Goal: Obtain resource: Download file/media

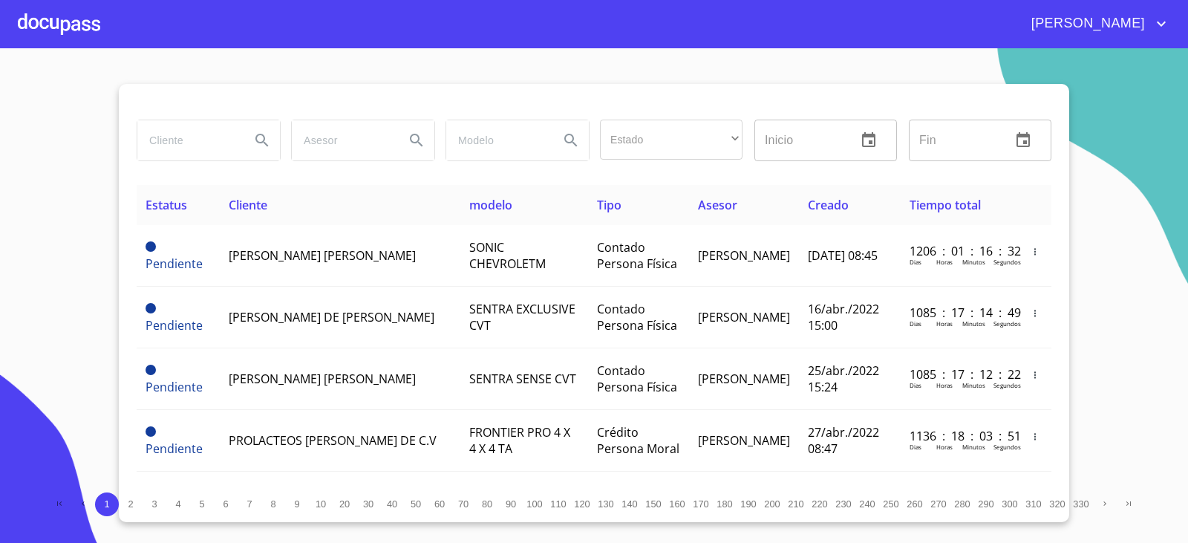
click at [212, 143] on input "search" at bounding box center [187, 140] width 101 height 40
type input "arrendadora y factor"
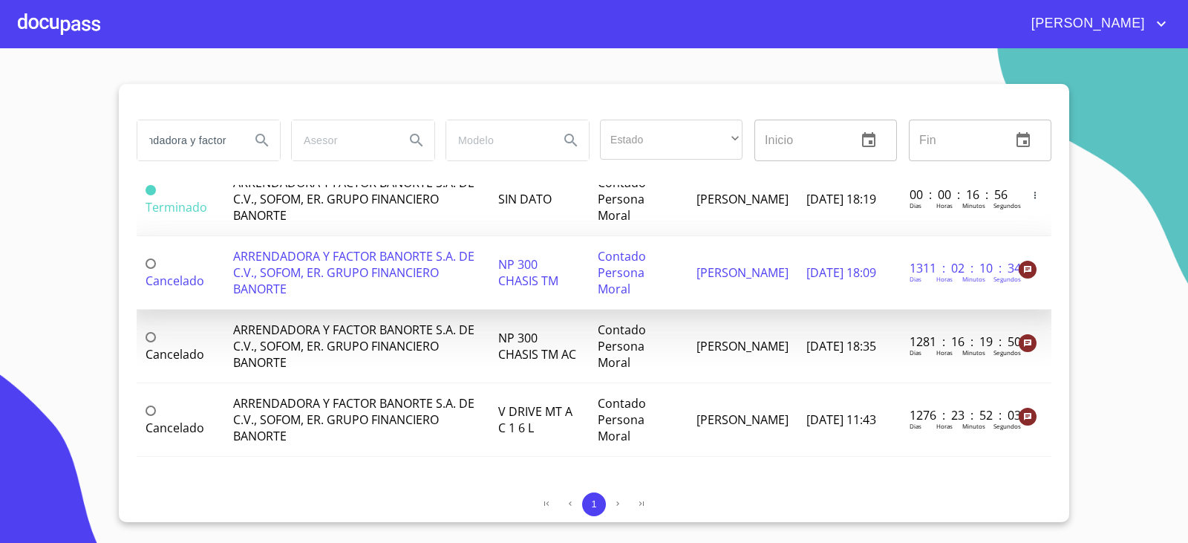
scroll to position [0, 0]
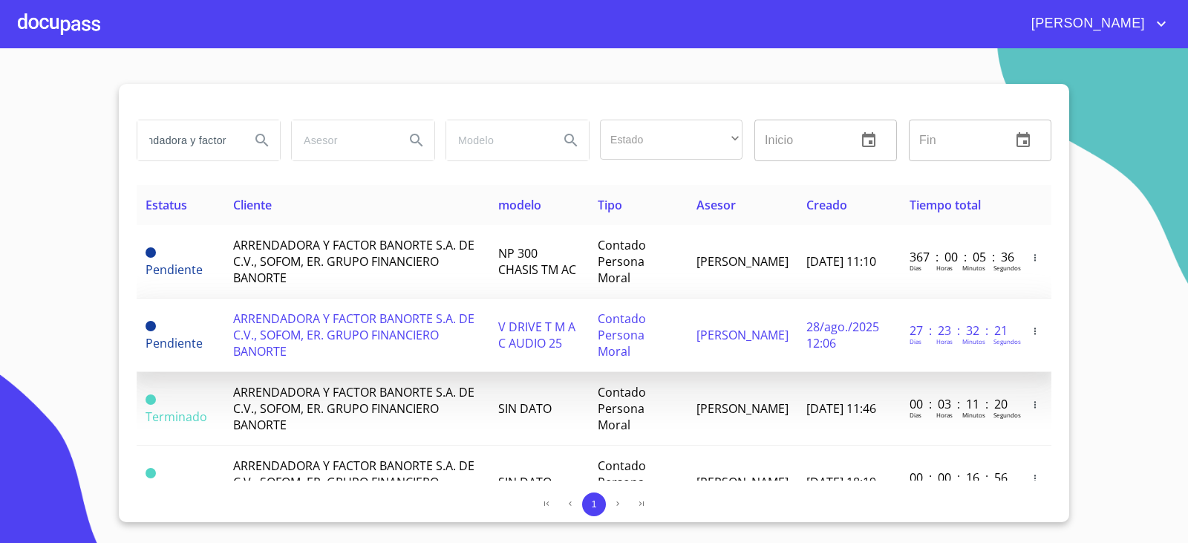
click at [481, 340] on td "ARRENDADORA Y FACTOR BANORTE S.A. DE C.V., SOFOM, ER. GRUPO FINANCIERO BANORTE" at bounding box center [356, 336] width 265 height 74
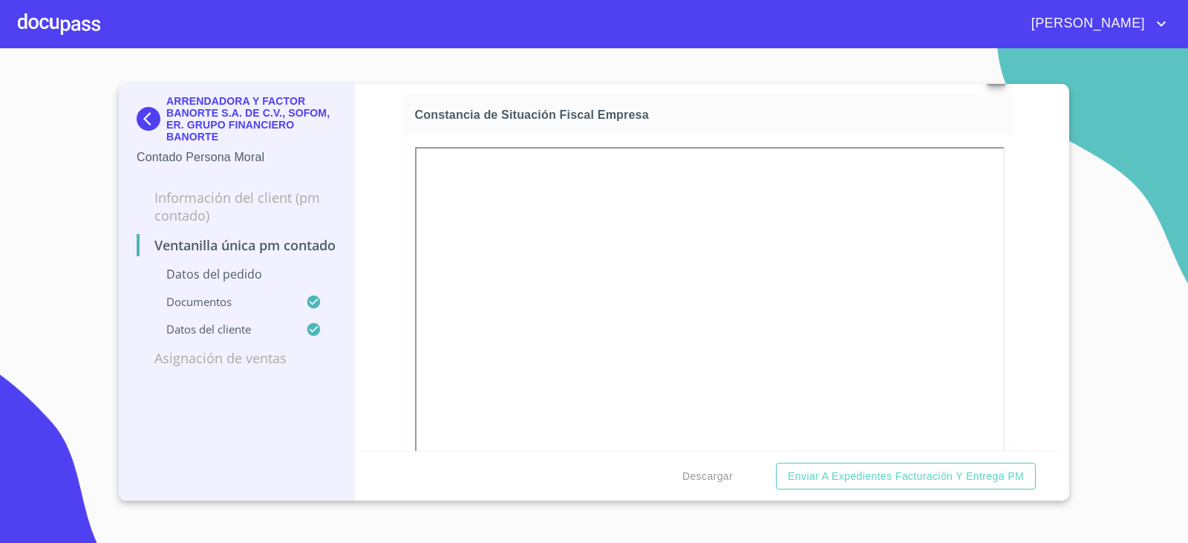
scroll to position [1017, 0]
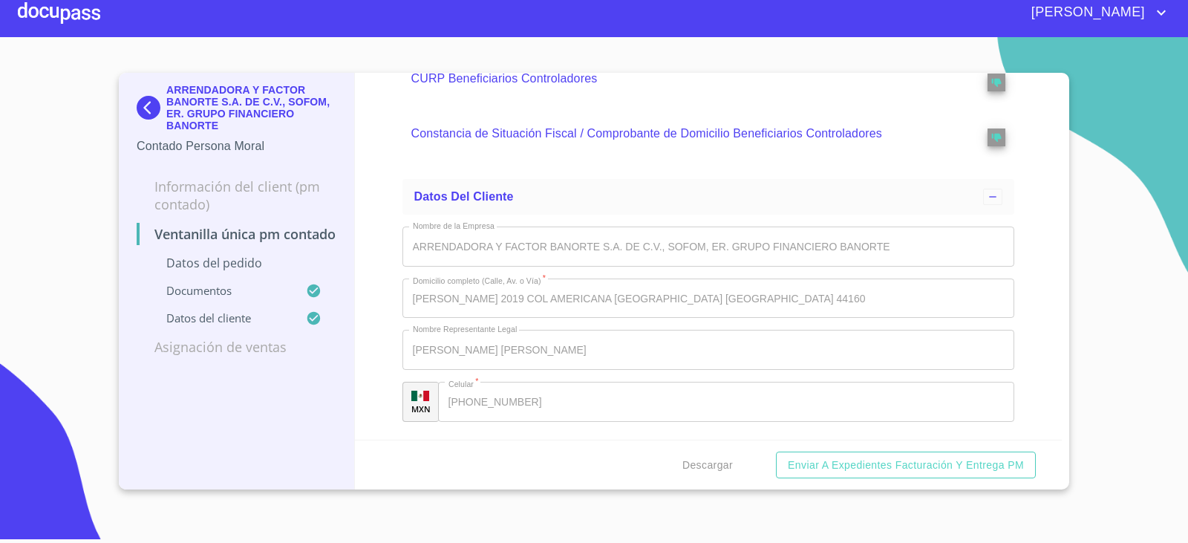
scroll to position [3202, 0]
click at [691, 468] on span "Descargar" at bounding box center [707, 465] width 50 height 19
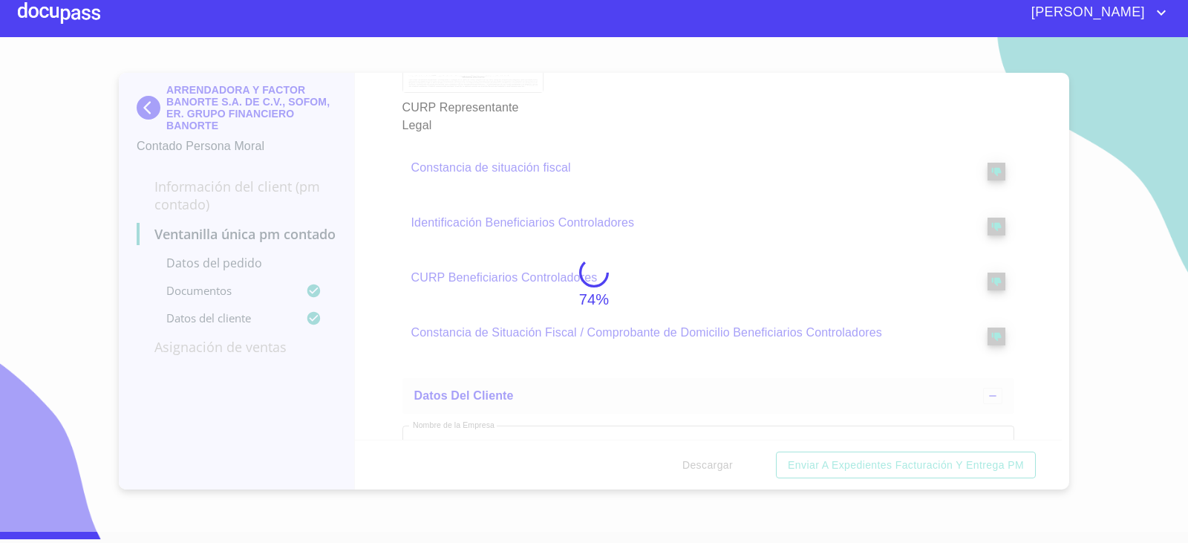
scroll to position [3808, 0]
